Goal: Information Seeking & Learning: Understand process/instructions

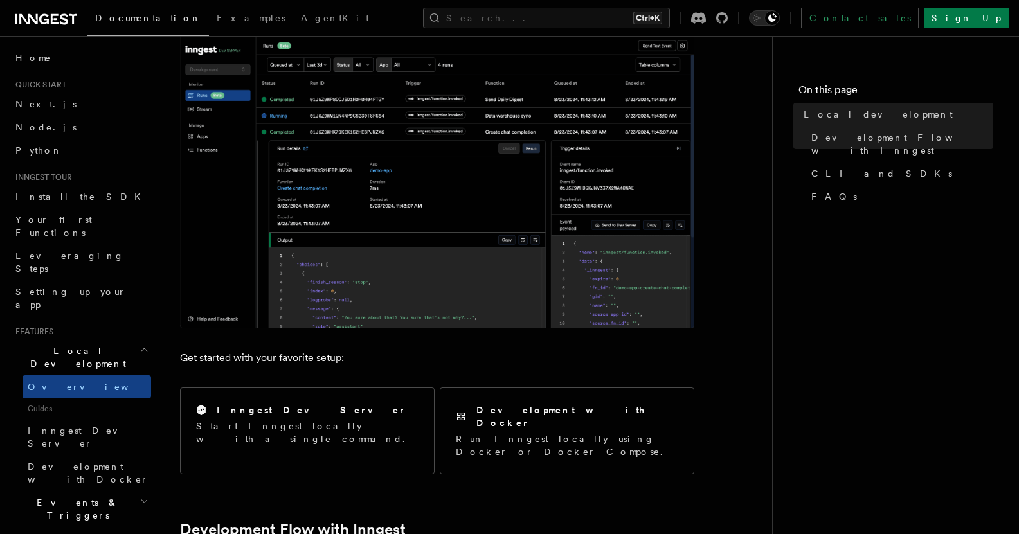
scroll to position [193, 0]
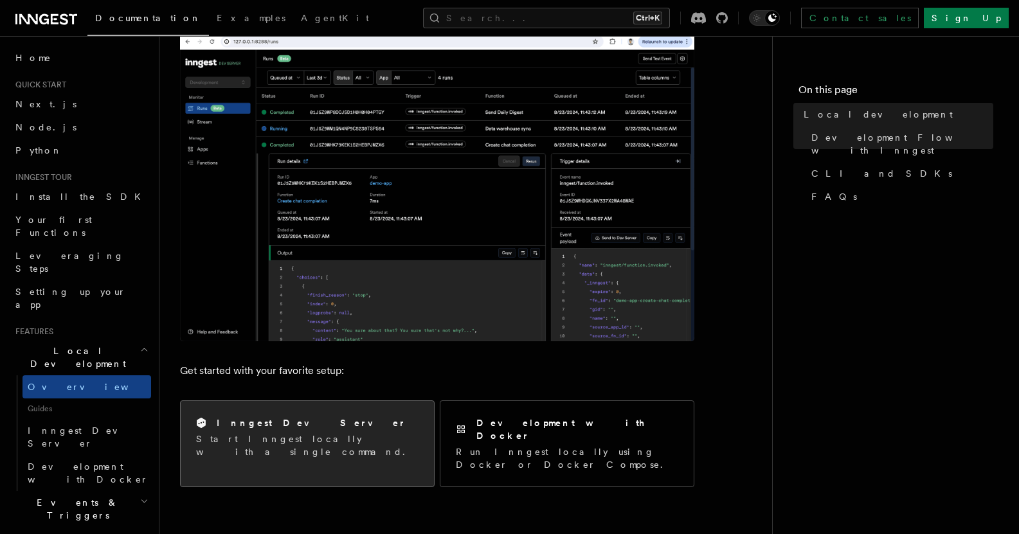
click at [293, 433] on p "Start Inngest locally with a single command." at bounding box center [307, 446] width 222 height 26
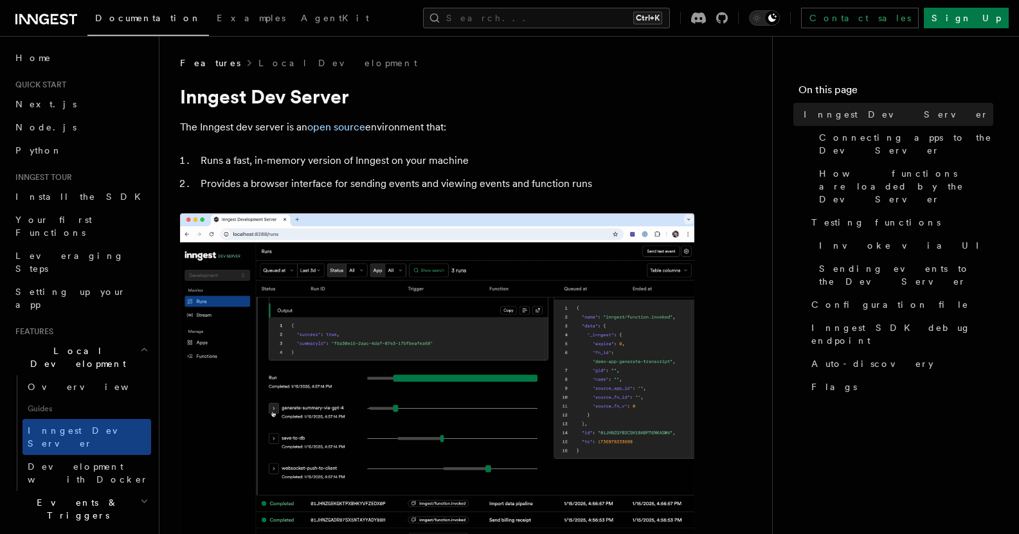
scroll to position [514, 0]
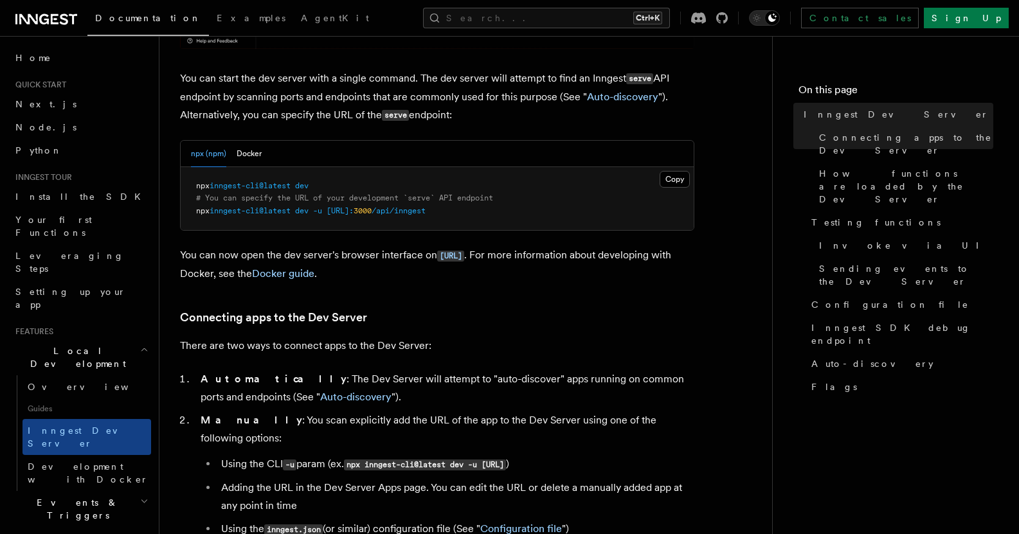
click at [247, 185] on span "inngest-cli@latest" at bounding box center [250, 185] width 81 height 9
copy code "npx inngest-cli@latest dev"
click at [412, 161] on div "npx (npm) Docker" at bounding box center [437, 154] width 513 height 26
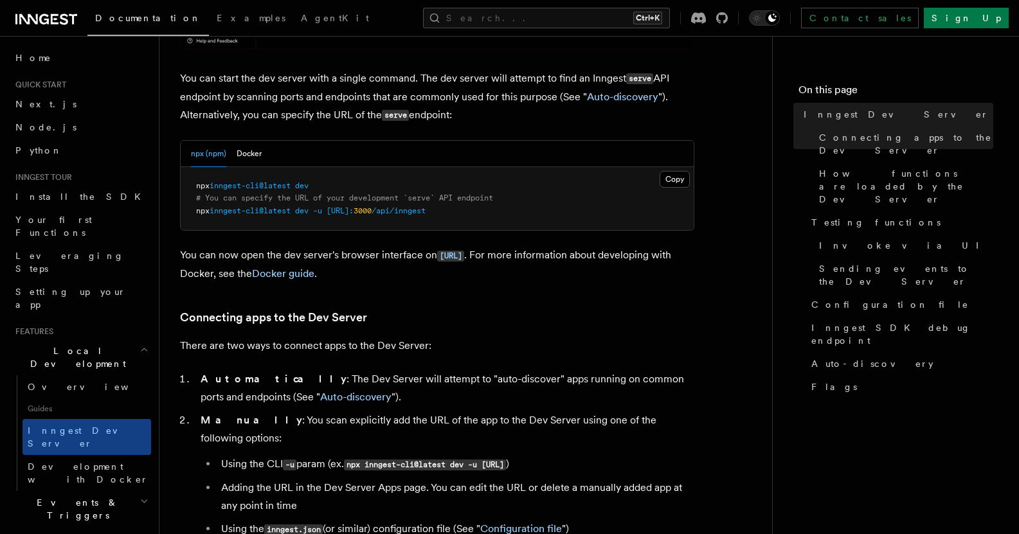
click at [255, 184] on span "inngest-cli@latest" at bounding box center [250, 185] width 81 height 9
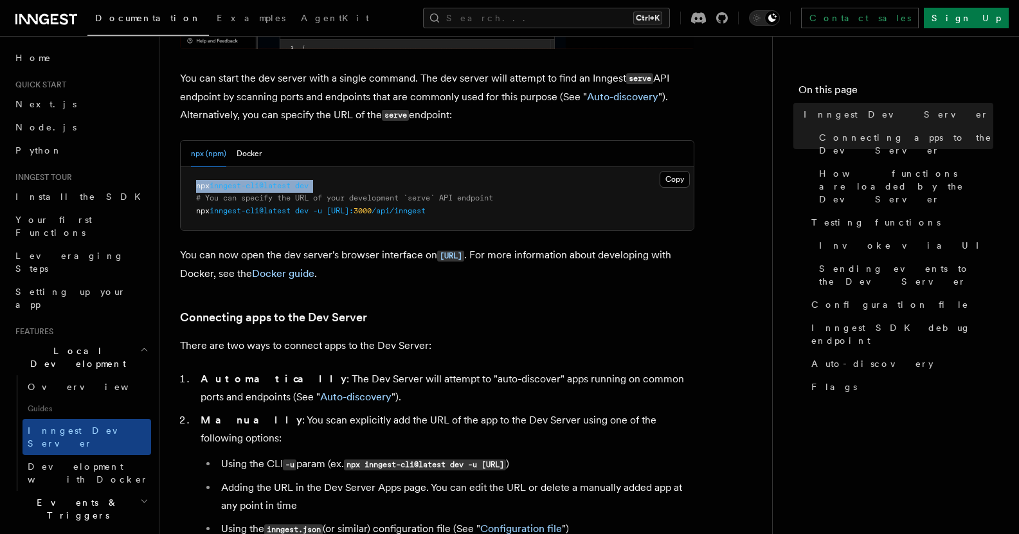
click at [255, 184] on span "inngest-cli@latest" at bounding box center [250, 185] width 81 height 9
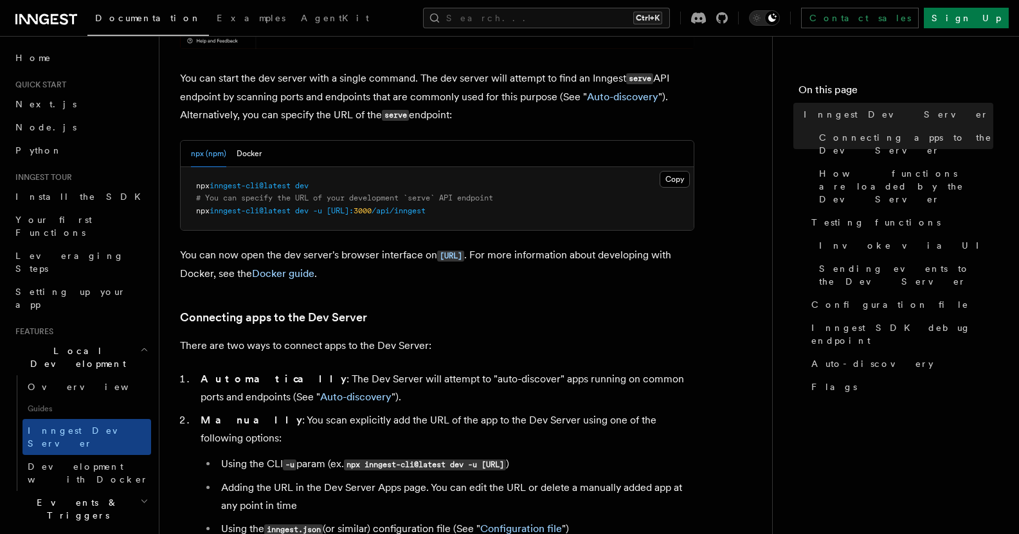
click at [323, 247] on p "You can now open the dev server's browser interface on http://localhost:8288 . …" at bounding box center [437, 264] width 514 height 37
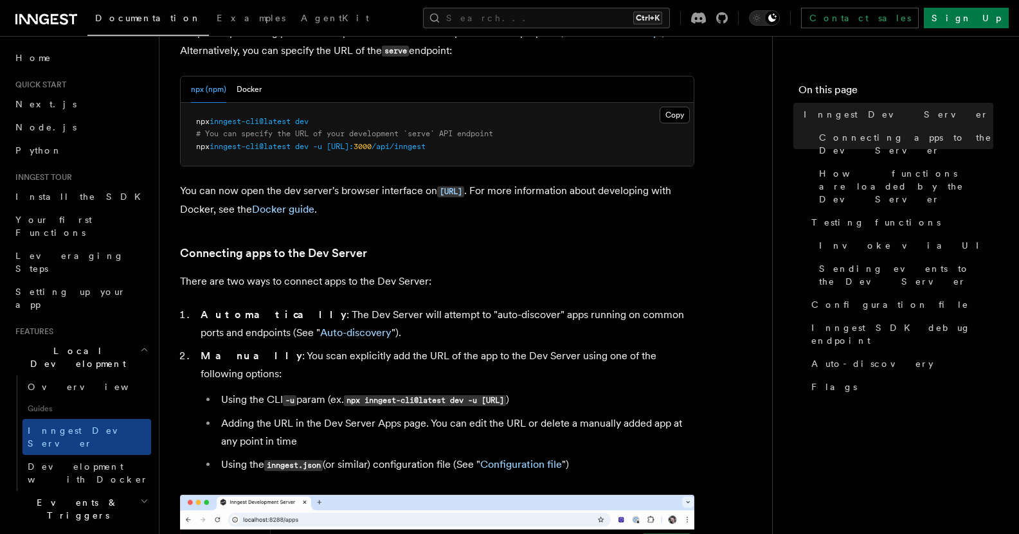
click at [464, 191] on code "http://localhost:8288" at bounding box center [450, 191] width 27 height 11
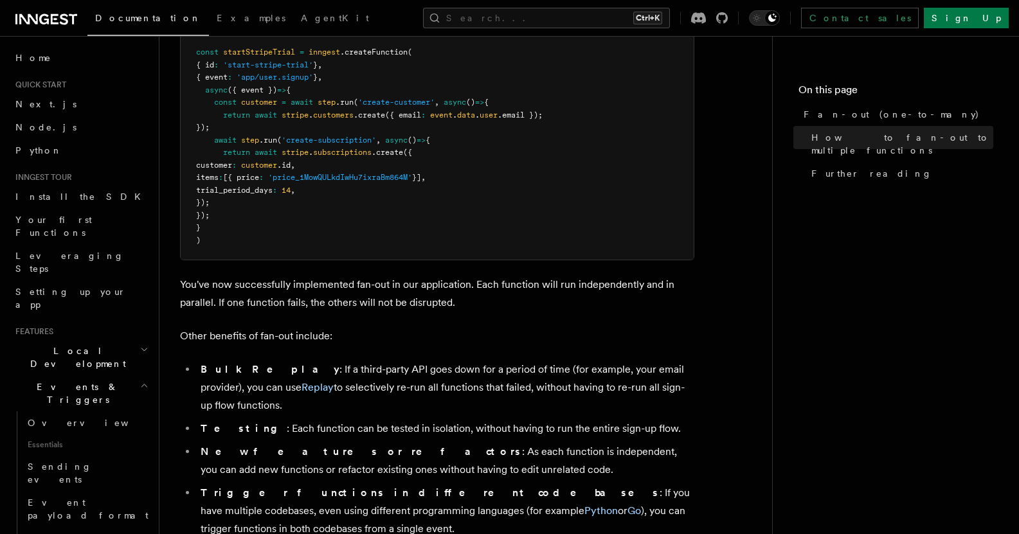
scroll to position [1479, 0]
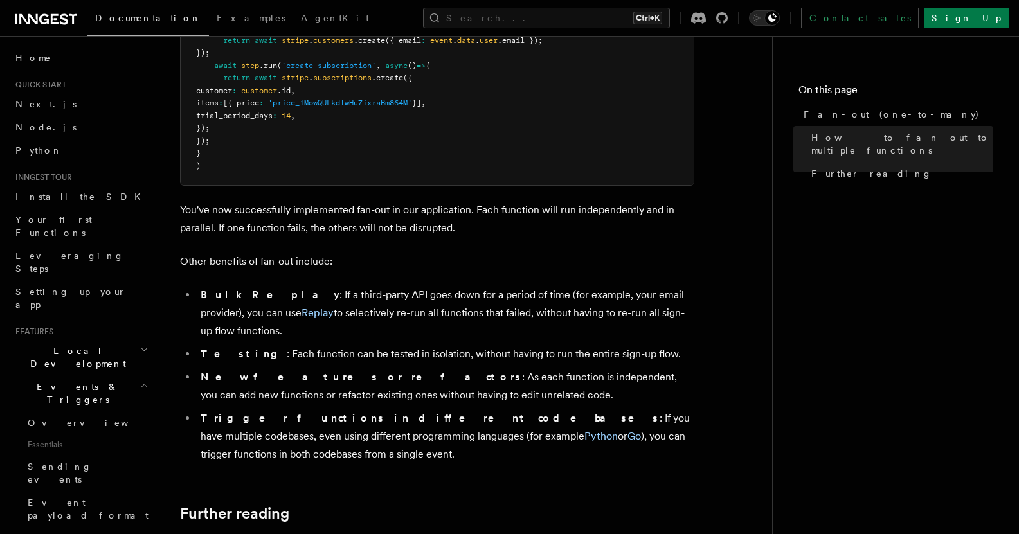
click at [398, 294] on li "Bulk Replay : If a third-party API goes down for a period of time (for example,…" at bounding box center [446, 313] width 498 height 54
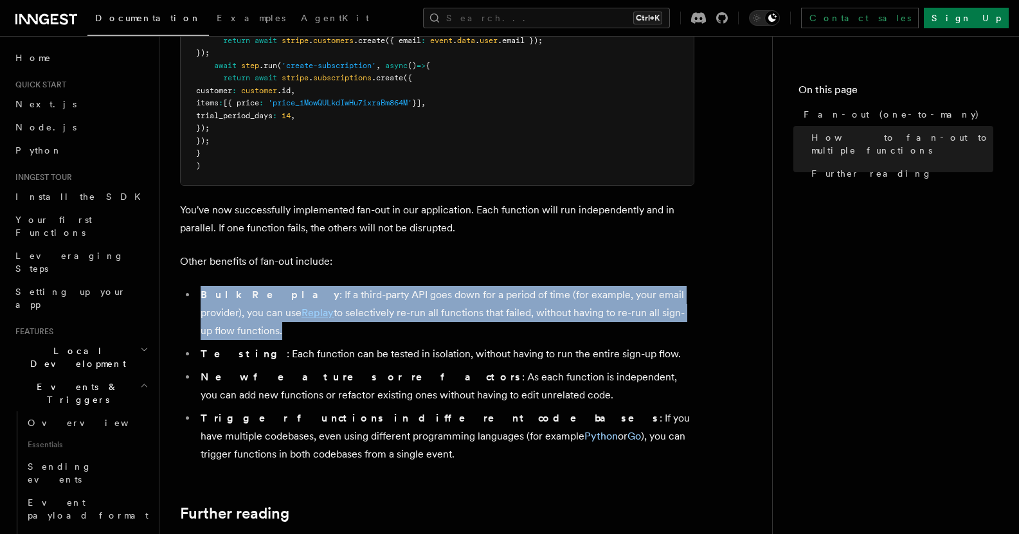
click at [398, 294] on li "Bulk Replay : If a third-party API goes down for a period of time (for example,…" at bounding box center [446, 313] width 498 height 54
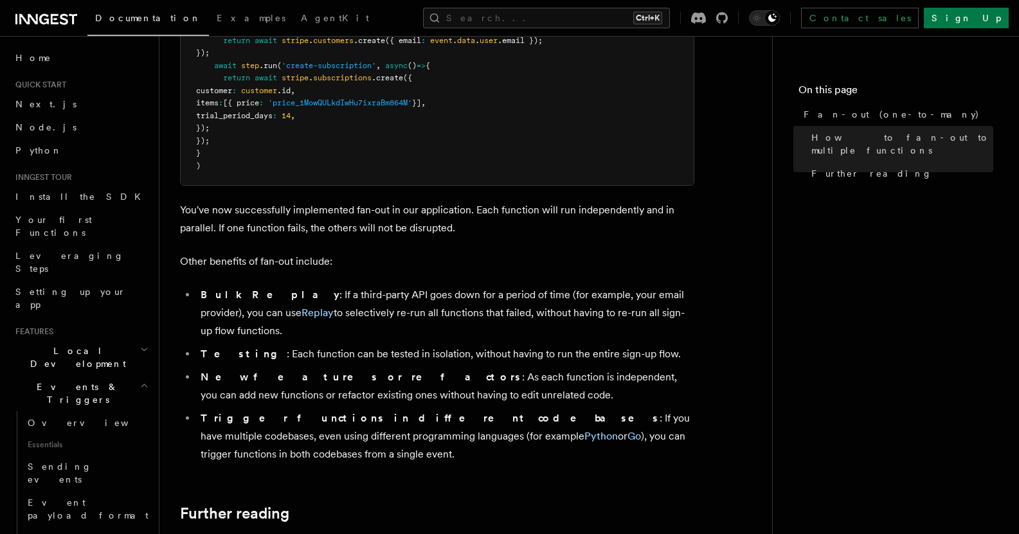
click at [455, 368] on li "New features or refactors : As each function is independent, you can add new fu…" at bounding box center [446, 386] width 498 height 36
click at [394, 286] on li "Bulk Replay : If a third-party API goes down for a period of time (for example,…" at bounding box center [446, 313] width 498 height 54
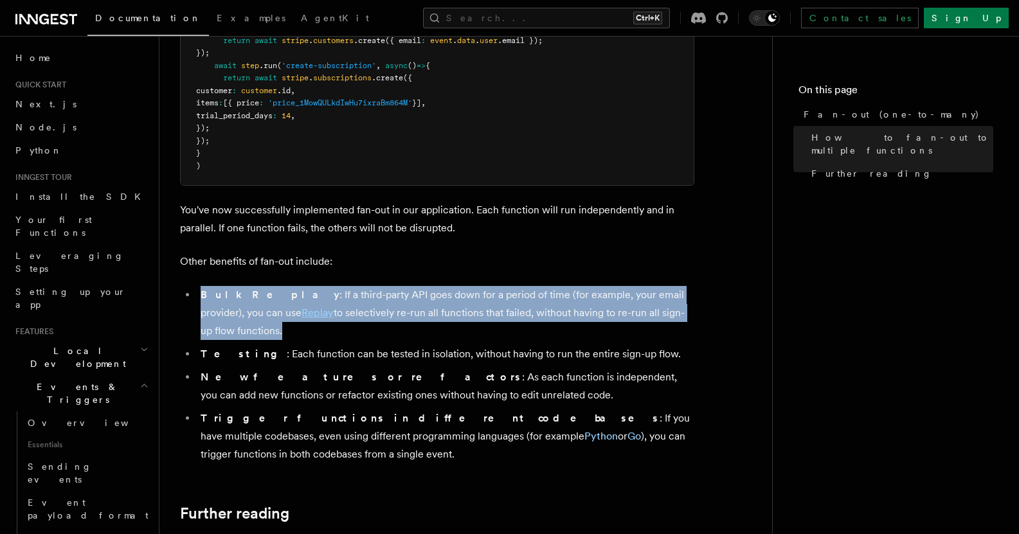
click at [394, 286] on li "Bulk Replay : If a third-party API goes down for a period of time (for example,…" at bounding box center [446, 313] width 498 height 54
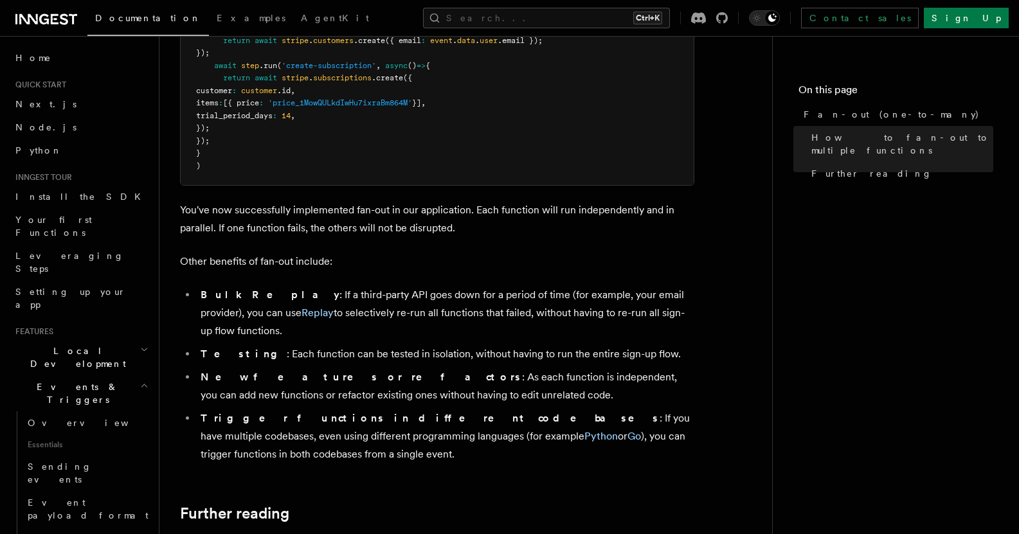
click at [402, 345] on li "Testing : Each function can be tested in isolation, without having to run the e…" at bounding box center [446, 354] width 498 height 18
click at [407, 345] on li "Testing : Each function can be tested in isolation, without having to run the e…" at bounding box center [446, 354] width 498 height 18
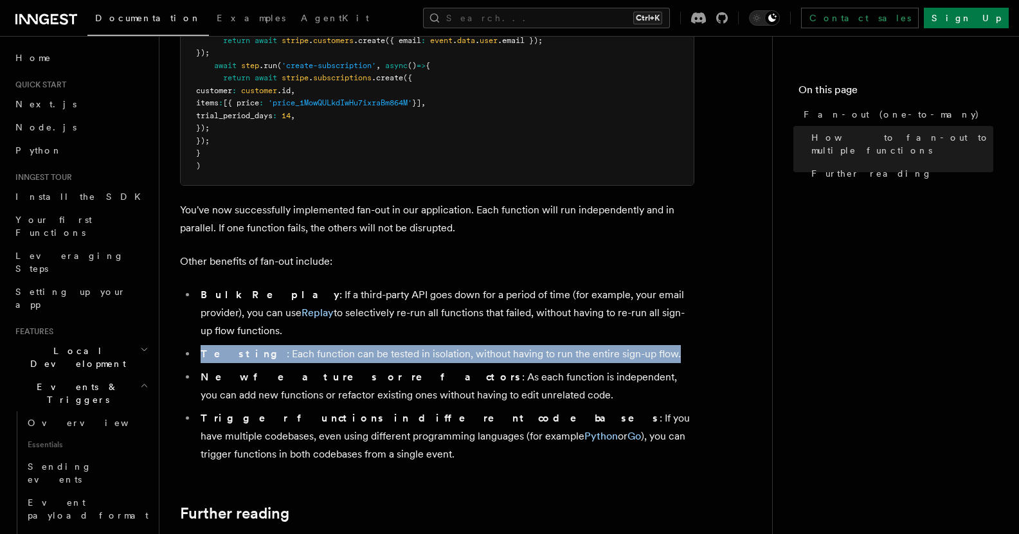
click at [407, 345] on li "Testing : Each function can be tested in isolation, without having to run the e…" at bounding box center [446, 354] width 498 height 18
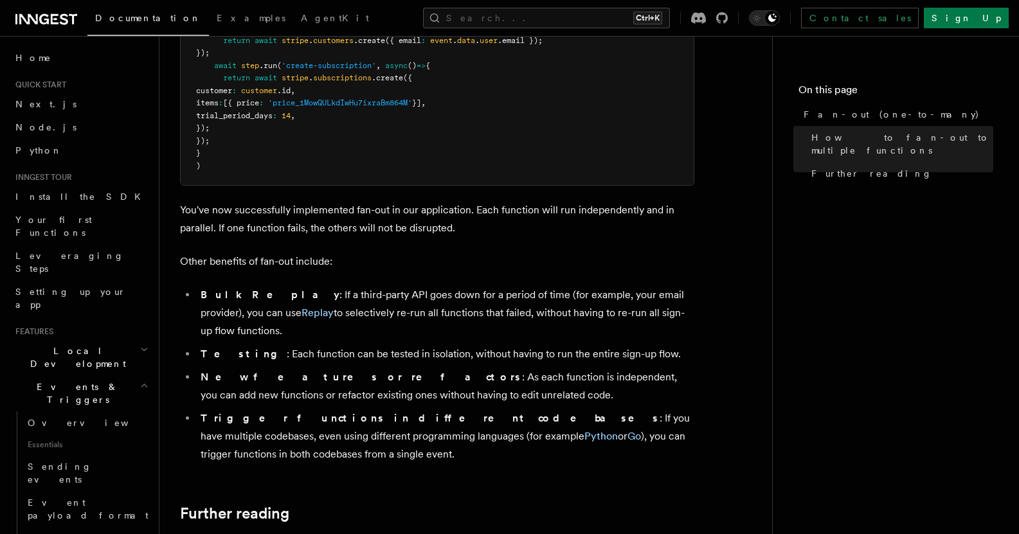
click at [406, 368] on li "New features or refactors : As each function is independent, you can add new fu…" at bounding box center [446, 386] width 498 height 36
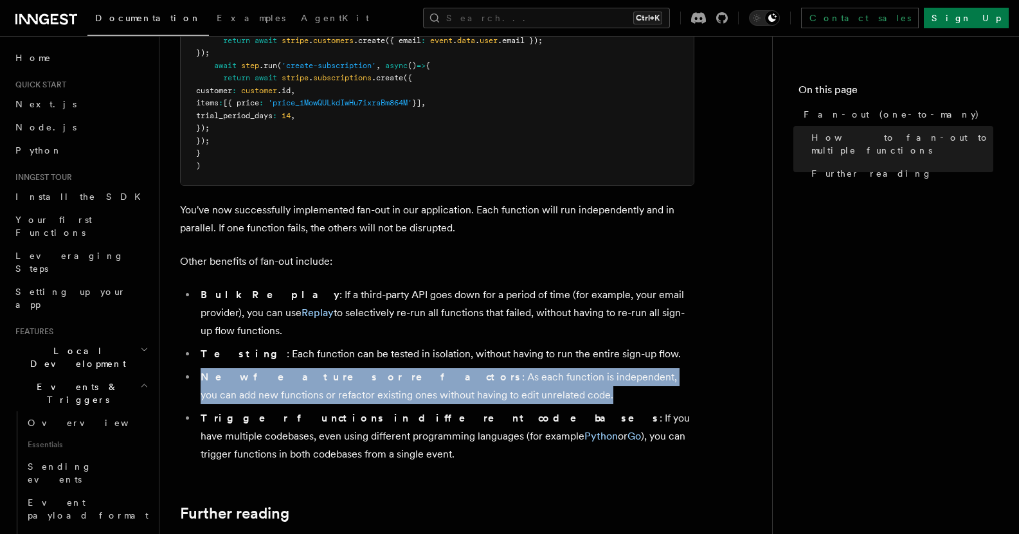
click at [406, 368] on li "New features or refactors : As each function is independent, you can add new fu…" at bounding box center [446, 386] width 498 height 36
click at [433, 368] on li "New features or refactors : As each function is independent, you can add new fu…" at bounding box center [446, 386] width 498 height 36
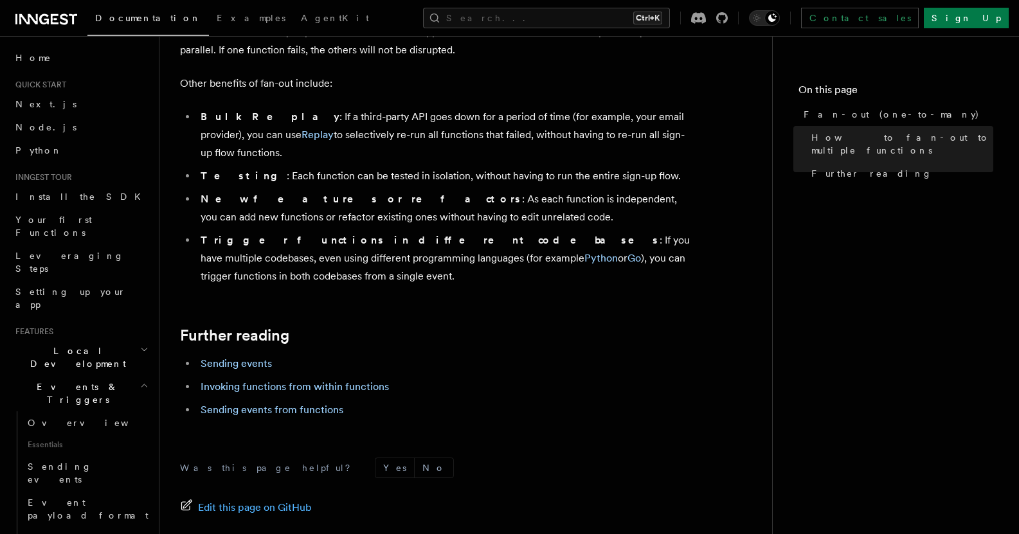
scroll to position [1672, 0]
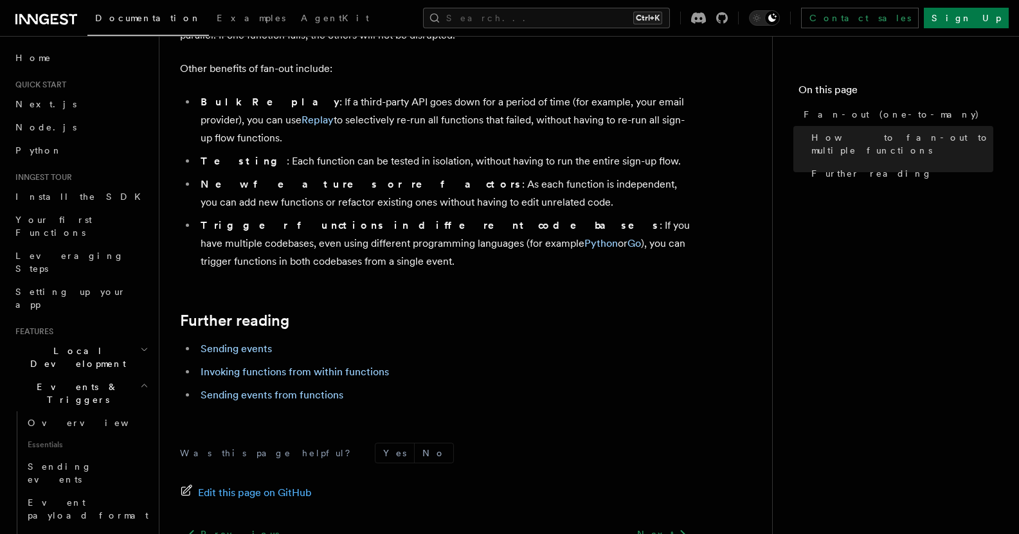
click at [240, 340] on li "Sending events" at bounding box center [446, 349] width 498 height 18
click at [240, 343] on link "Sending events" at bounding box center [236, 349] width 71 height 12
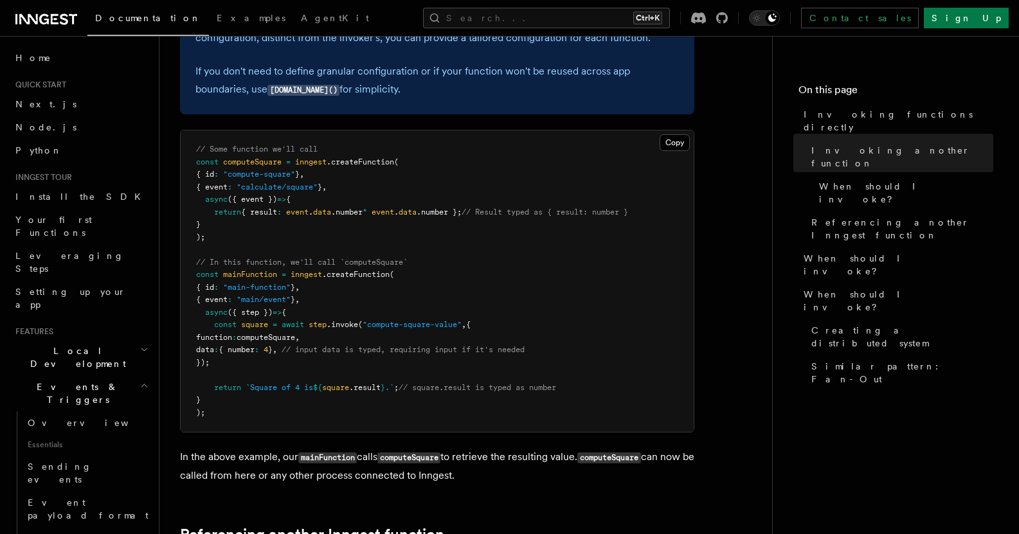
scroll to position [450, 0]
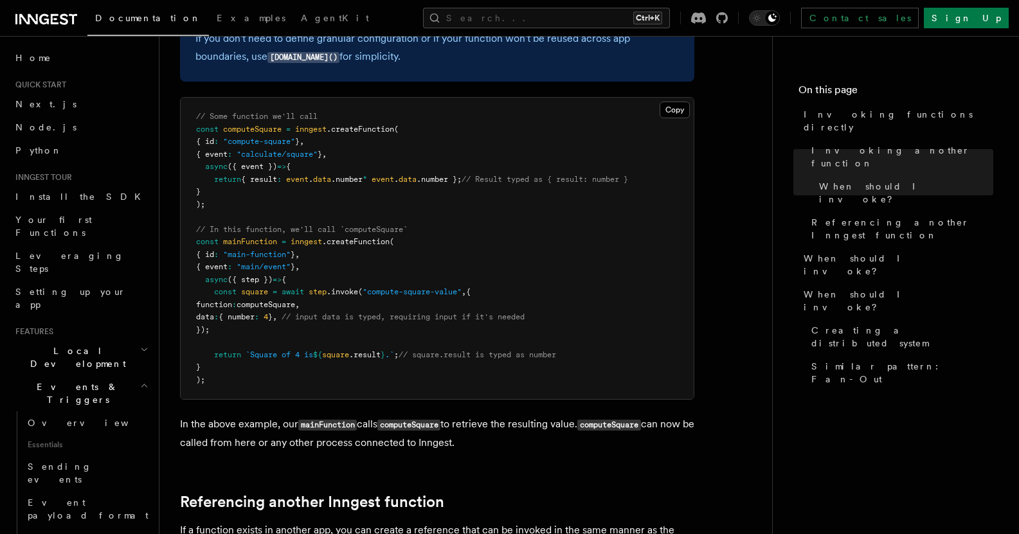
click at [338, 393] on pre "// Some function we'll call const computeSquare = inngest .createFunction ( { i…" at bounding box center [437, 249] width 513 height 302
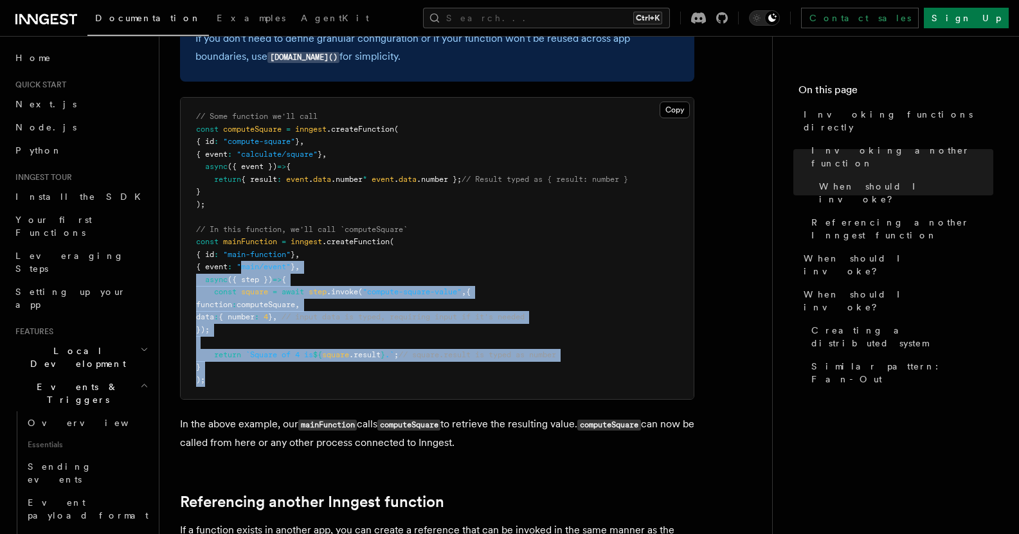
drag, startPoint x: 325, startPoint y: 378, endPoint x: 246, endPoint y: 257, distance: 144.4
click at [248, 260] on pre "// Some function we'll call const computeSquare = inngest .createFunction ( { i…" at bounding box center [437, 249] width 513 height 302
click at [313, 356] on span "`Square of 4 is" at bounding box center [280, 354] width 68 height 9
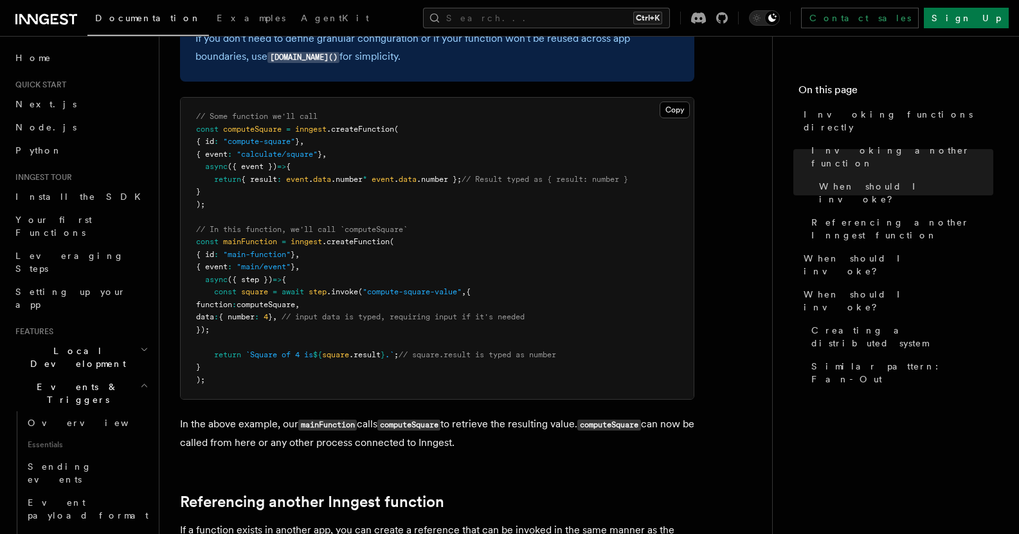
click at [325, 231] on span "// In this function, we'll call `computeSquare`" at bounding box center [302, 229] width 212 height 9
click at [342, 312] on pre "// Some function we'll call const computeSquare = inngest .createFunction ( { i…" at bounding box center [437, 249] width 513 height 302
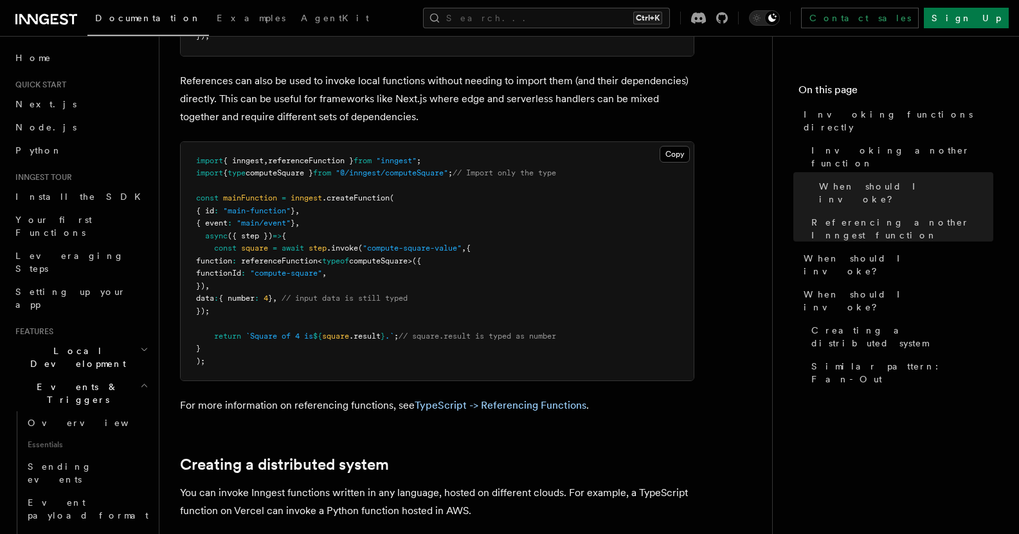
scroll to position [1479, 0]
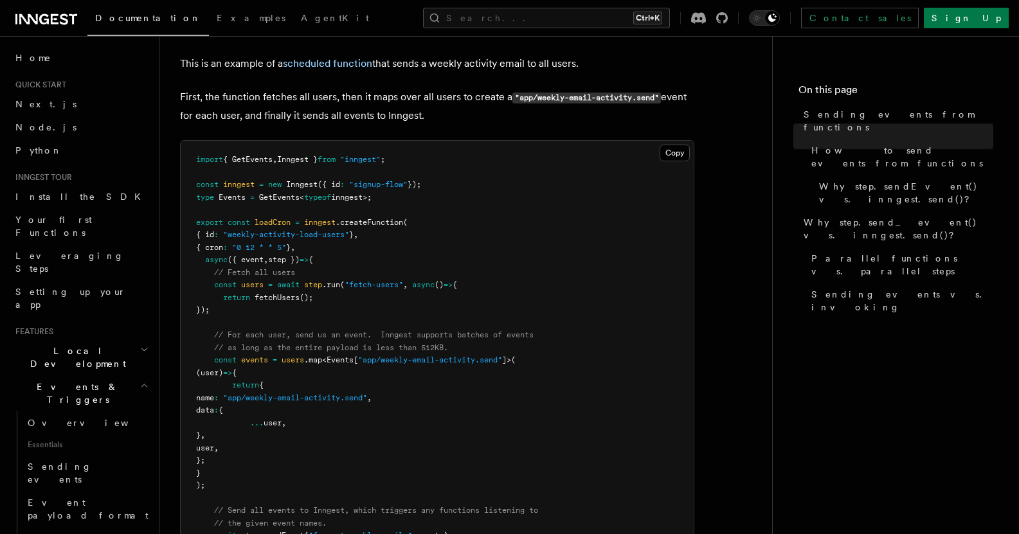
scroll to position [450, 0]
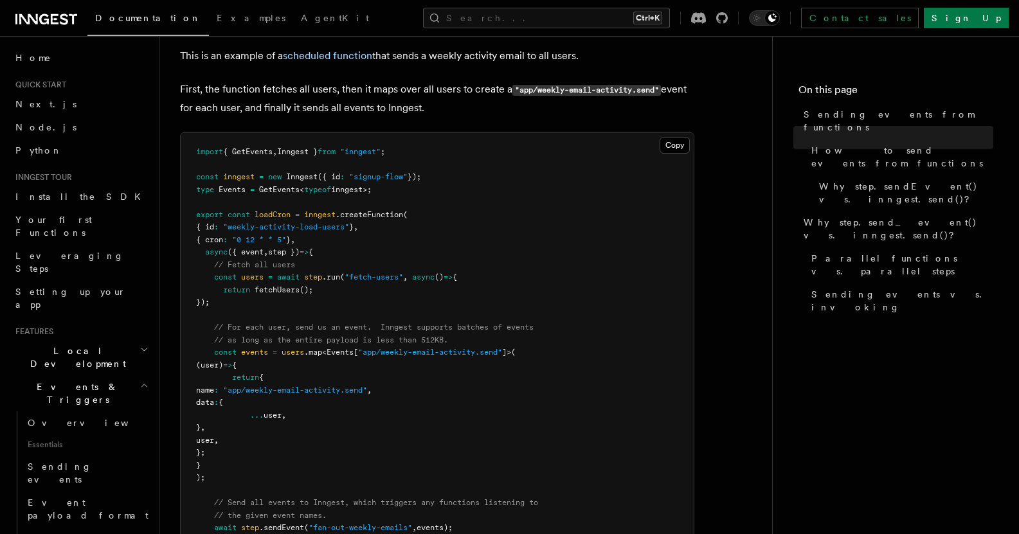
click at [369, 433] on pre "import { GetEvents , Inngest } from "inngest" ; const inngest = new Inngest ({ …" at bounding box center [437, 371] width 513 height 477
click at [235, 350] on span "const" at bounding box center [225, 352] width 23 height 9
click at [284, 437] on pre "import { GetEvents , Inngest } from "inngest" ; const inngest = new Inngest ({ …" at bounding box center [437, 371] width 513 height 477
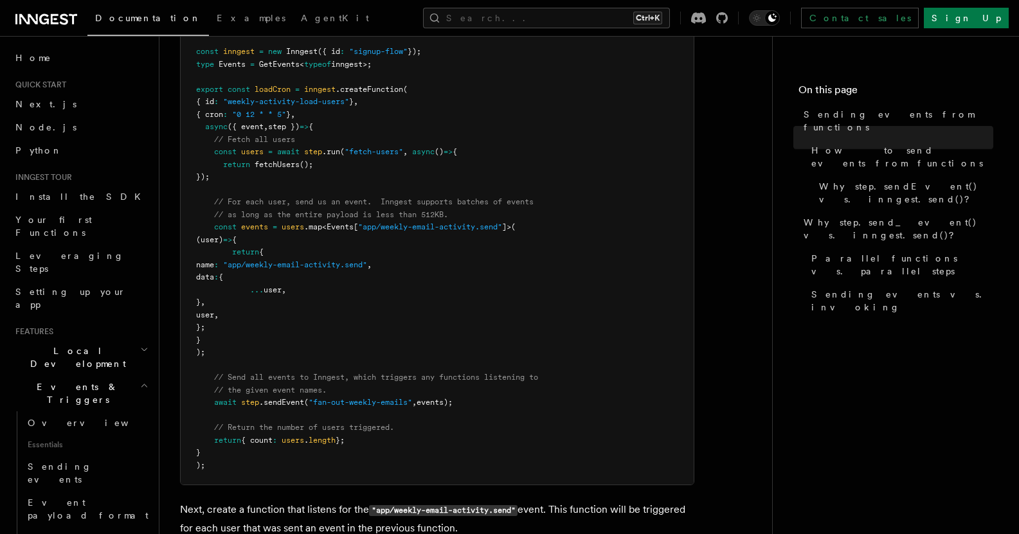
scroll to position [579, 0]
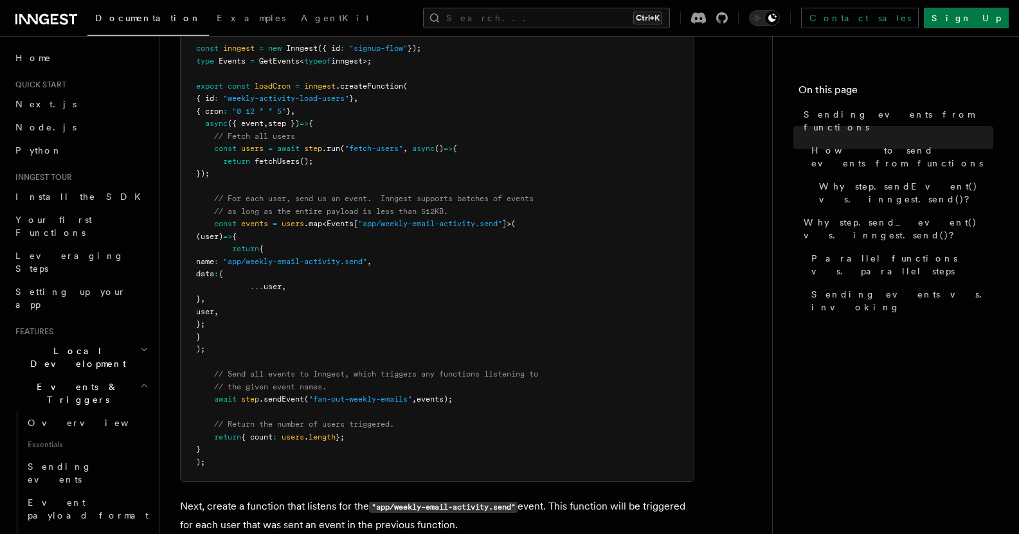
click at [258, 404] on span "step" at bounding box center [250, 399] width 18 height 9
click at [401, 402] on span ""fan-out-weekly-emails"" at bounding box center [361, 399] width 104 height 9
click at [377, 401] on span ""fan-out-weekly-emails"" at bounding box center [361, 399] width 104 height 9
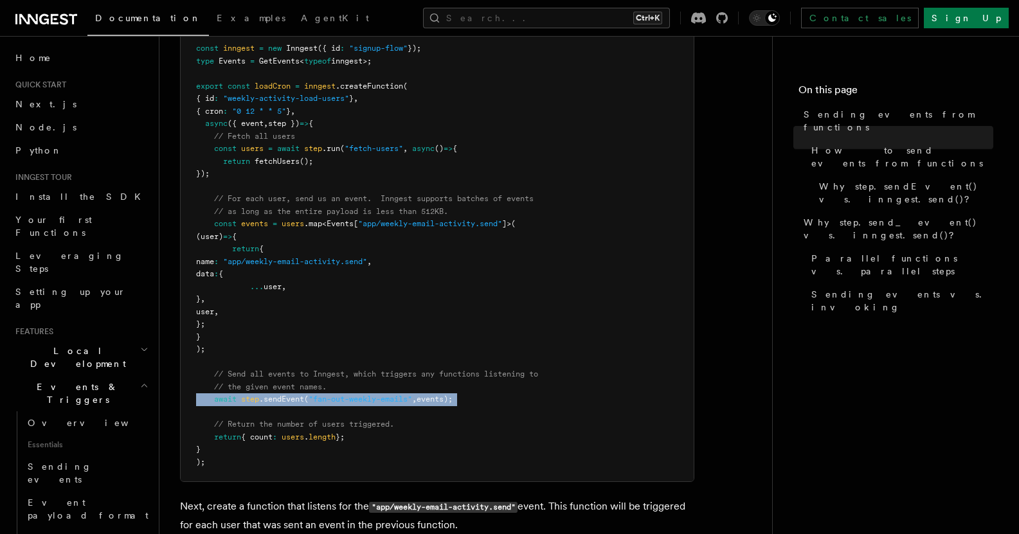
click at [377, 401] on span ""fan-out-weekly-emails"" at bounding box center [361, 399] width 104 height 9
click at [371, 416] on pre "import { GetEvents , Inngest } from "inngest" ; const inngest = new Inngest ({ …" at bounding box center [437, 243] width 513 height 477
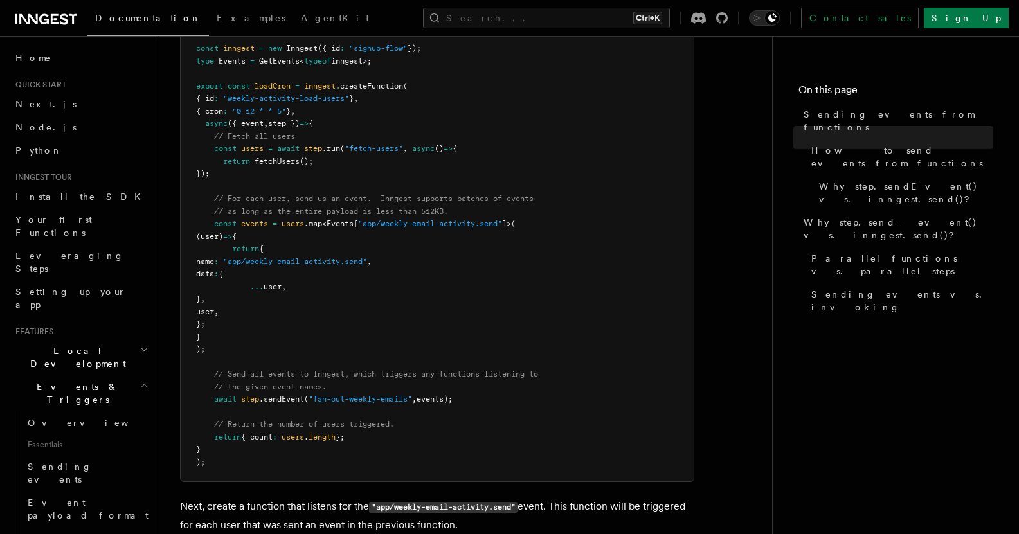
drag, startPoint x: 500, startPoint y: 398, endPoint x: 474, endPoint y: 359, distance: 46.4
click at [474, 359] on pre "import { GetEvents , Inngest } from "inngest" ; const inngest = new Inngest ({ …" at bounding box center [437, 243] width 513 height 477
click at [477, 356] on pre "import { GetEvents , Inngest } from "inngest" ; const inngest = new Inngest ({ …" at bounding box center [437, 243] width 513 height 477
click at [332, 343] on pre "import { GetEvents , Inngest } from "inngest" ; const inngest = new Inngest ({ …" at bounding box center [437, 243] width 513 height 477
drag, startPoint x: 215, startPoint y: 203, endPoint x: 527, endPoint y: 404, distance: 371.1
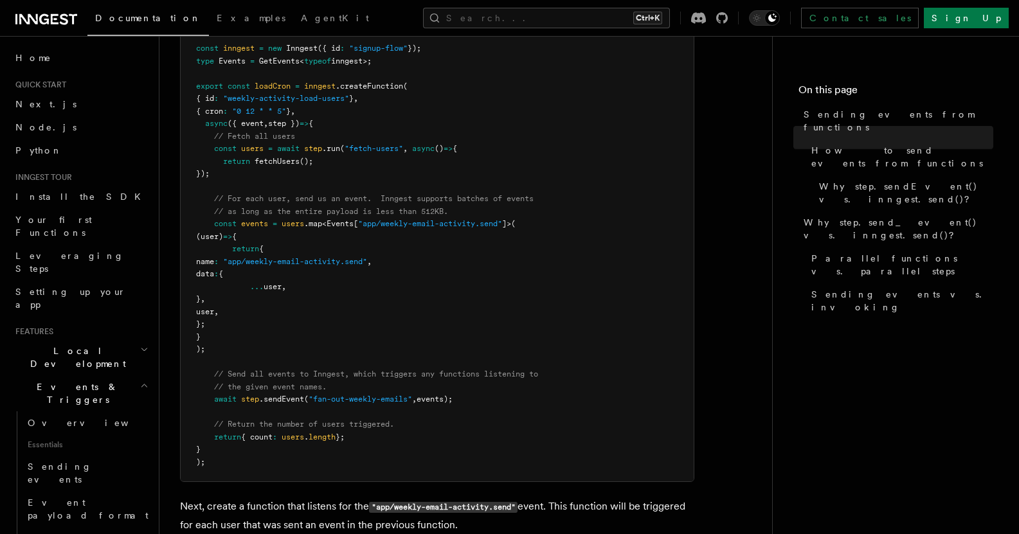
click at [527, 404] on pre "import { GetEvents , Inngest } from "inngest" ; const inngest = new Inngest ({ …" at bounding box center [437, 243] width 513 height 477
copy code "// For each user, send us an event. Inngest supports batches of events // as lo…"
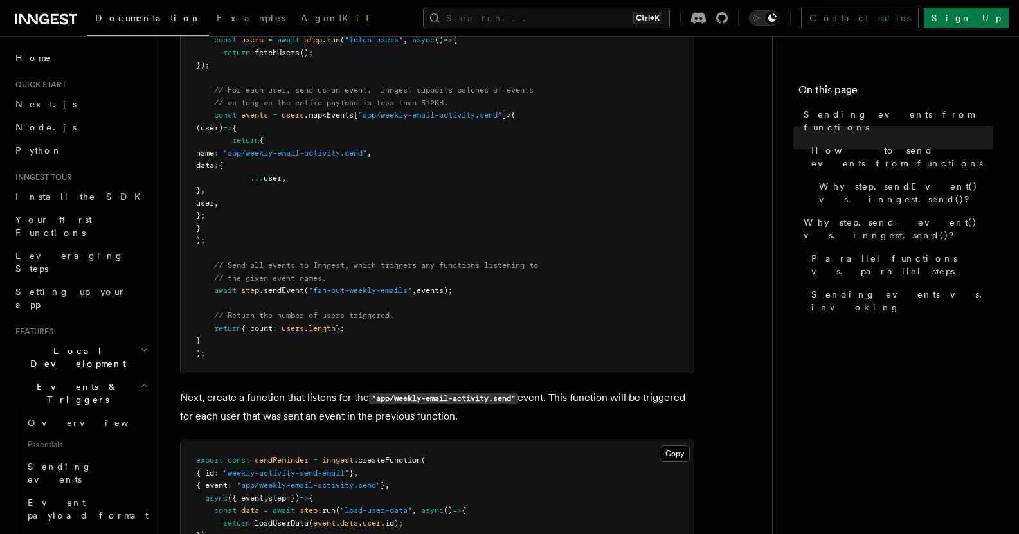
scroll to position [643, 0]
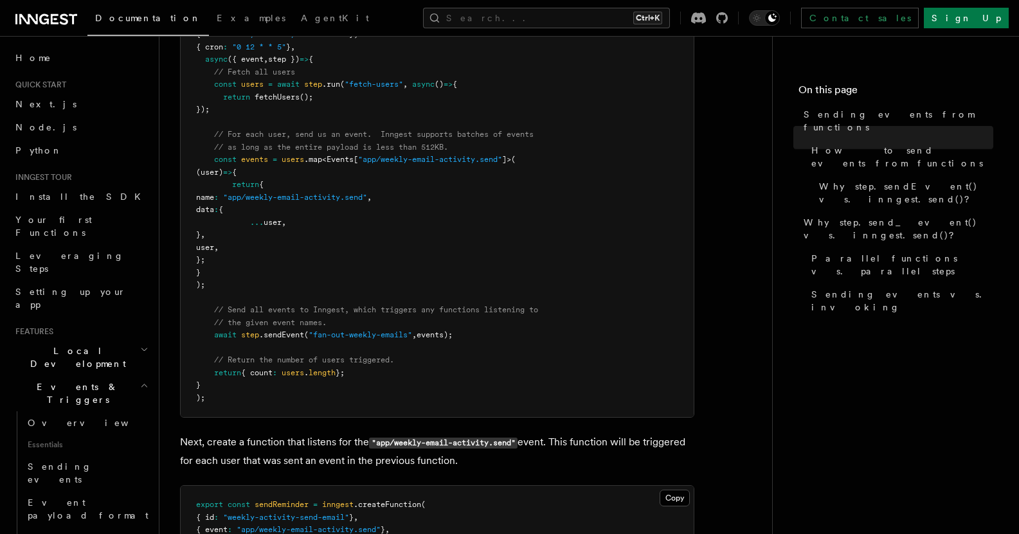
click at [484, 227] on pre "import { GetEvents , Inngest } from "inngest" ; const inngest = new Inngest ({ …" at bounding box center [437, 178] width 513 height 477
click at [447, 365] on pre "import { GetEvents , Inngest } from "inngest" ; const inngest = new Inngest ({ …" at bounding box center [437, 178] width 513 height 477
drag, startPoint x: 442, startPoint y: 386, endPoint x: 426, endPoint y: 296, distance: 92.0
click at [427, 311] on pre "import { GetEvents , Inngest } from "inngest" ; const inngest = new Inngest ({ …" at bounding box center [437, 178] width 513 height 477
click at [452, 275] on pre "import { GetEvents , Inngest } from "inngest" ; const inngest = new Inngest ({ …" at bounding box center [437, 178] width 513 height 477
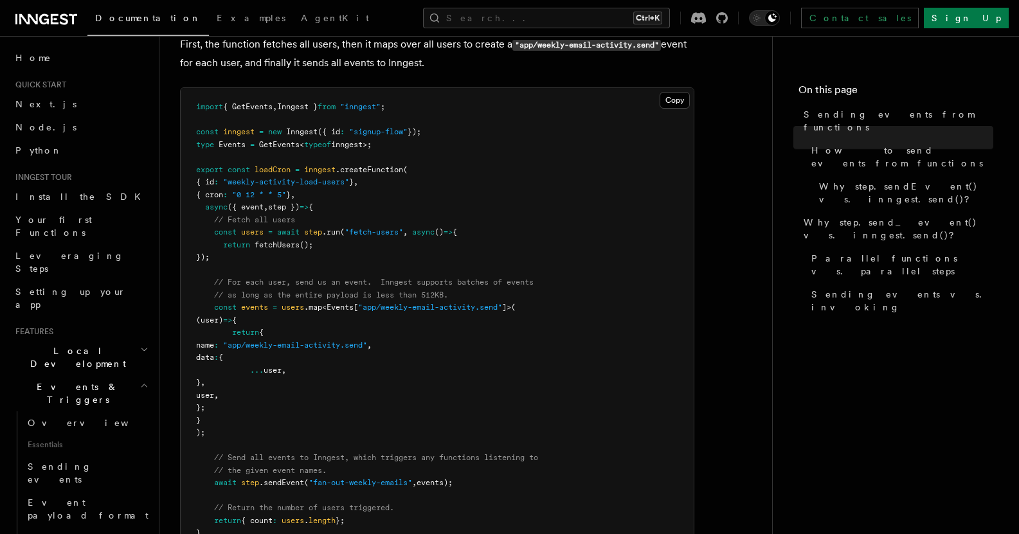
scroll to position [450, 0]
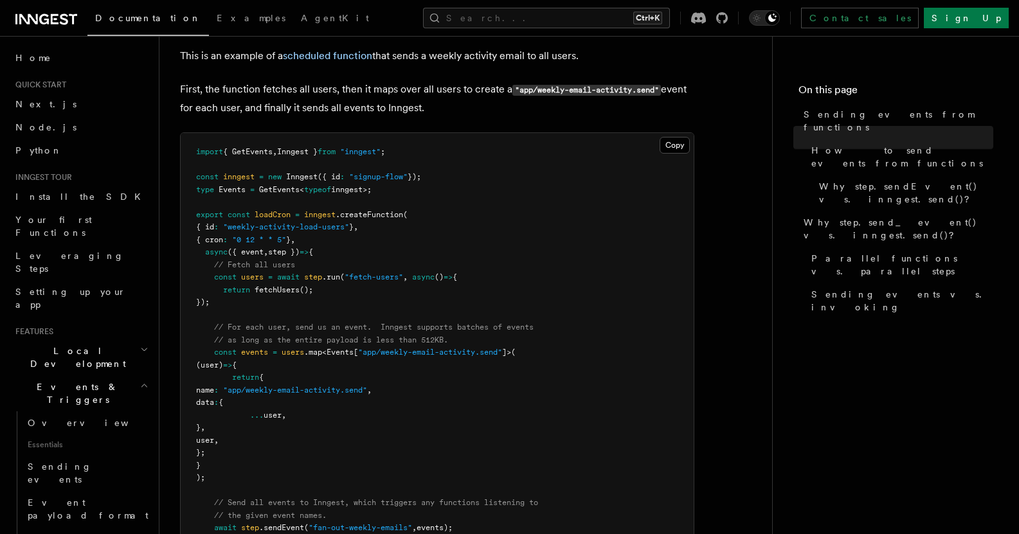
click at [195, 224] on pre "import { GetEvents , Inngest } from "inngest" ; const inngest = new Inngest ({ …" at bounding box center [437, 371] width 513 height 477
click at [204, 211] on span "export" at bounding box center [209, 214] width 27 height 9
click at [241, 224] on span ""weekly-activity-load-users"" at bounding box center [286, 226] width 126 height 9
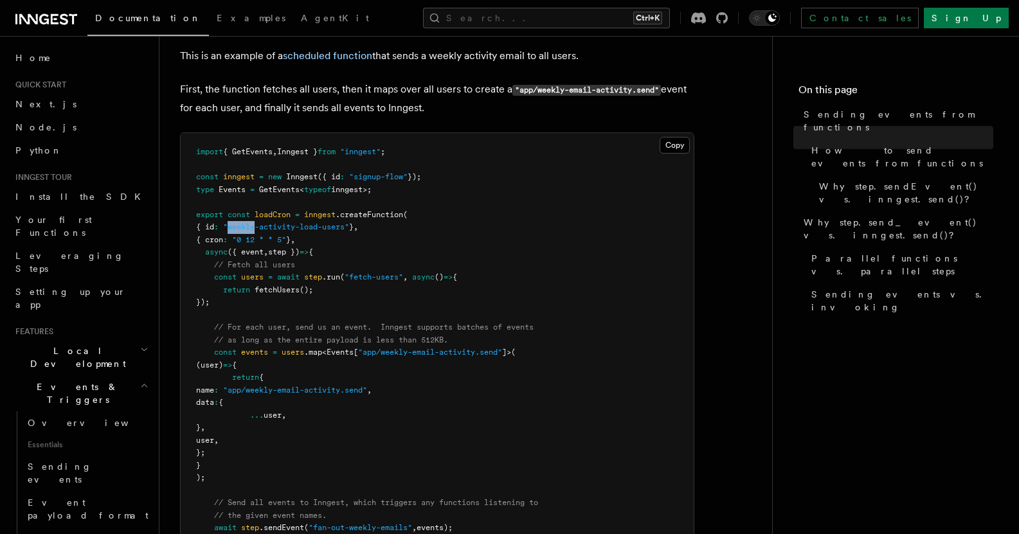
click at [241, 224] on span ""weekly-activity-load-users"" at bounding box center [286, 226] width 126 height 9
click at [232, 239] on span at bounding box center [230, 239] width 5 height 9
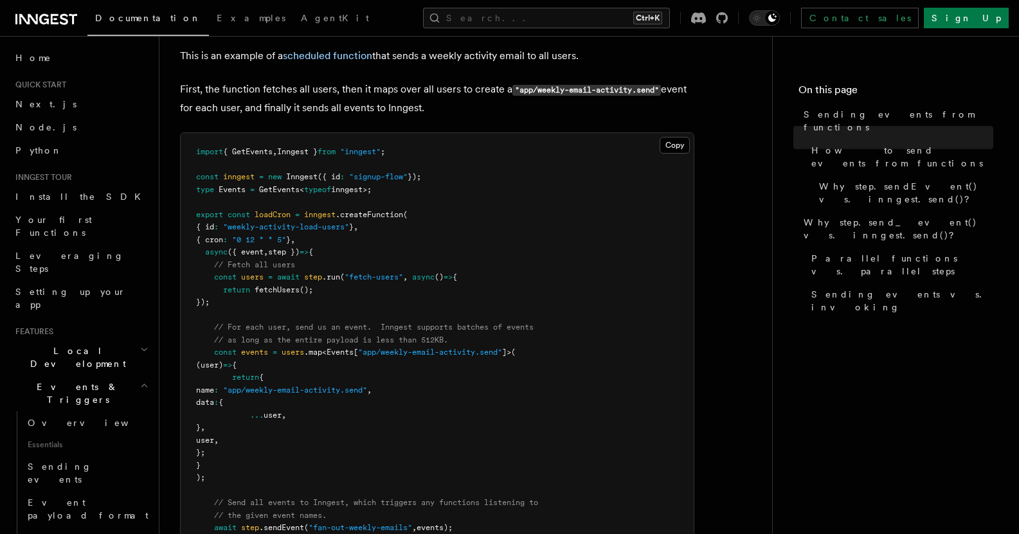
click at [238, 258] on pre "import { GetEvents , Inngest } from "inngest" ; const inngest = new Inngest ({ …" at bounding box center [437, 371] width 513 height 477
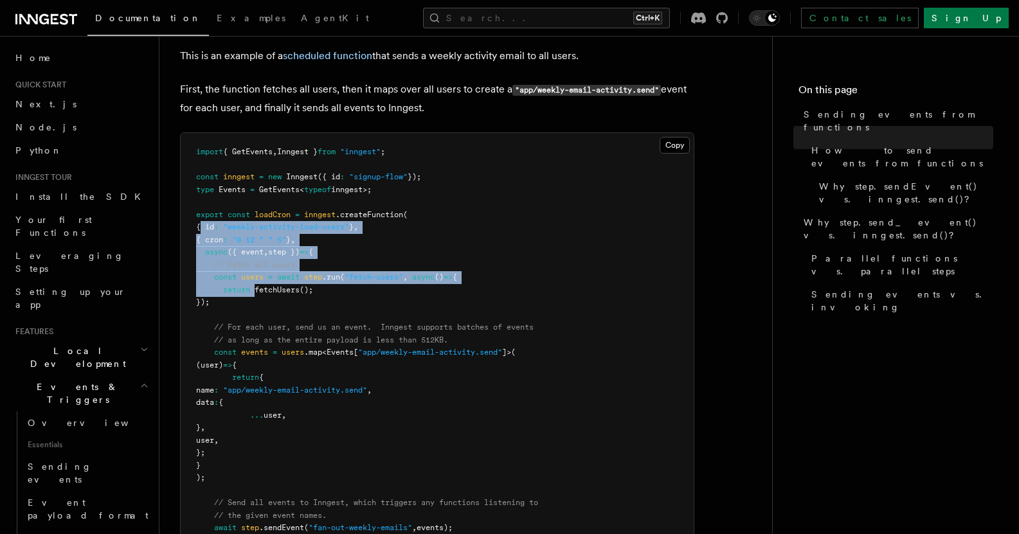
drag, startPoint x: 199, startPoint y: 229, endPoint x: 257, endPoint y: 291, distance: 85.1
click at [257, 291] on code "import { GetEvents , Inngest } from "inngest" ; const inngest = new Inngest ({ …" at bounding box center [367, 371] width 342 height 448
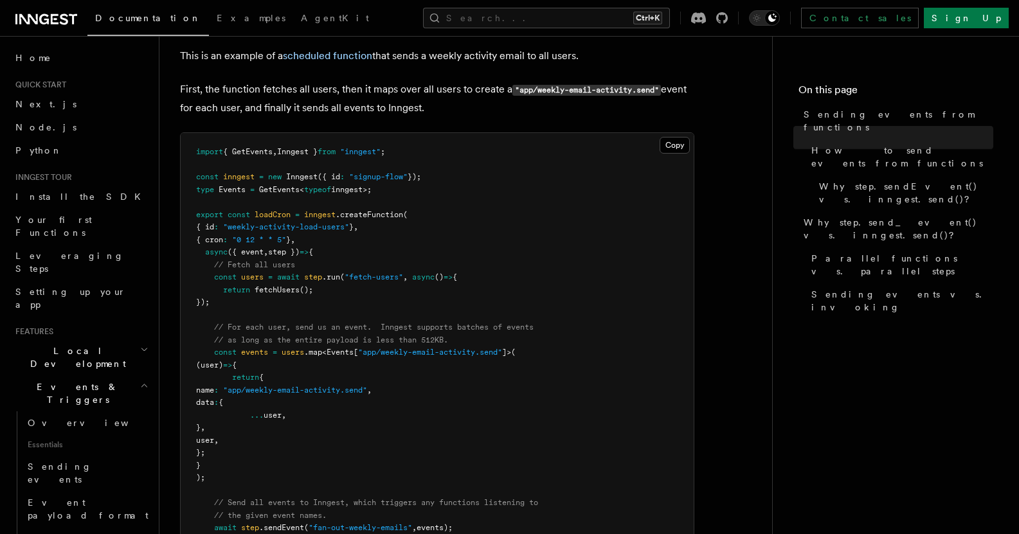
click at [258, 292] on span "fetchUsers" at bounding box center [277, 289] width 45 height 9
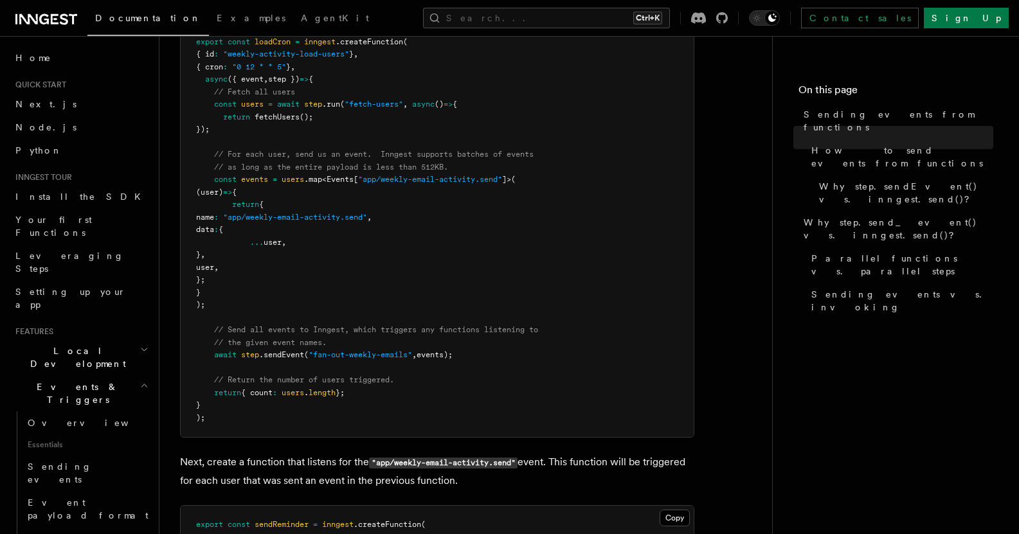
scroll to position [643, 0]
